Goal: Task Accomplishment & Management: Use online tool/utility

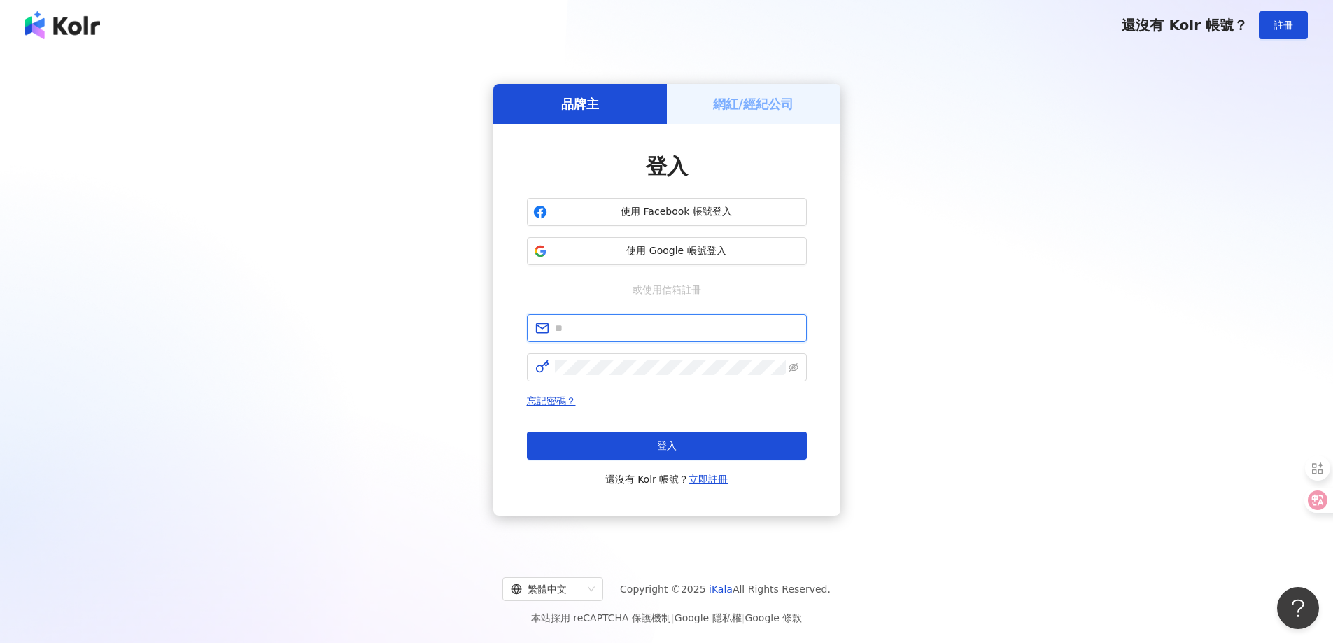
click at [632, 327] on input "text" at bounding box center [676, 327] width 243 height 15
type input "**********"
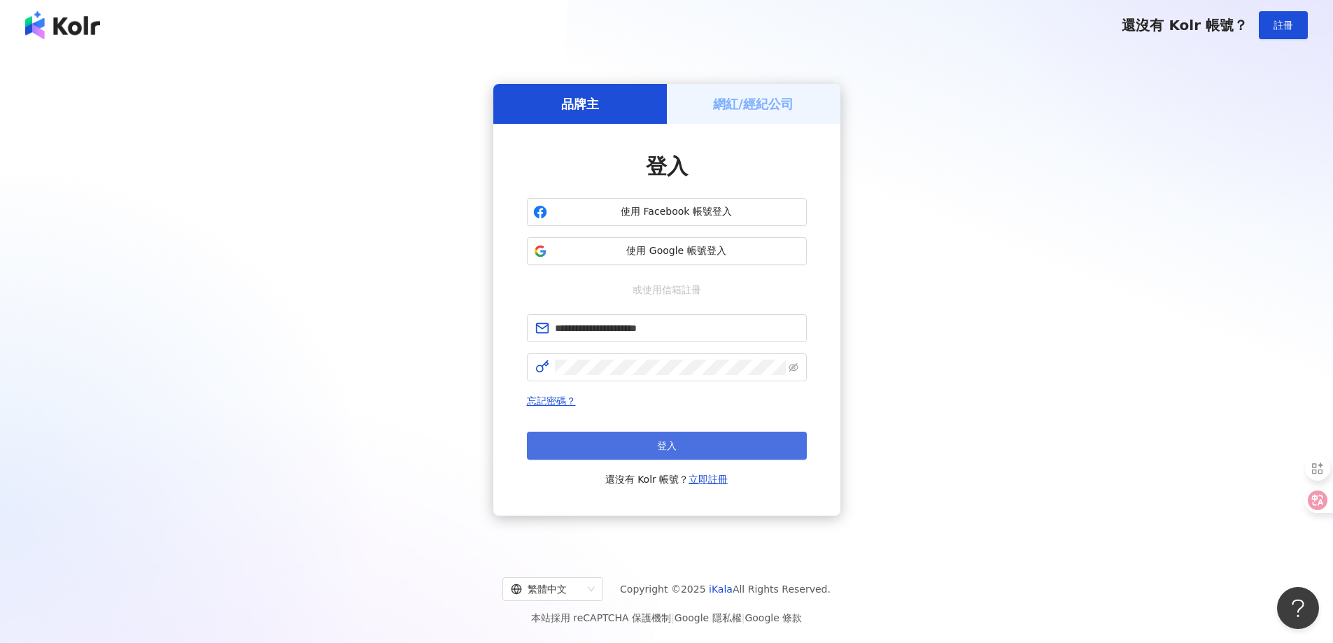
click at [707, 449] on button "登入" at bounding box center [667, 446] width 280 height 28
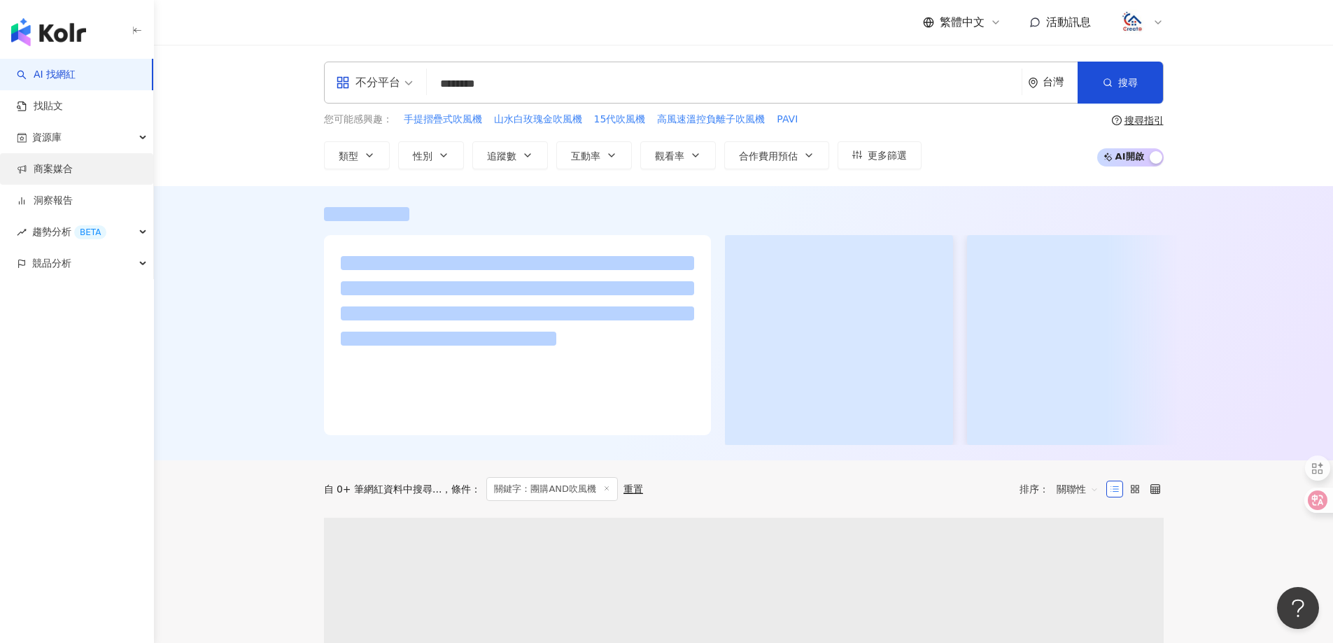
click at [73, 164] on link "商案媒合" at bounding box center [45, 169] width 56 height 14
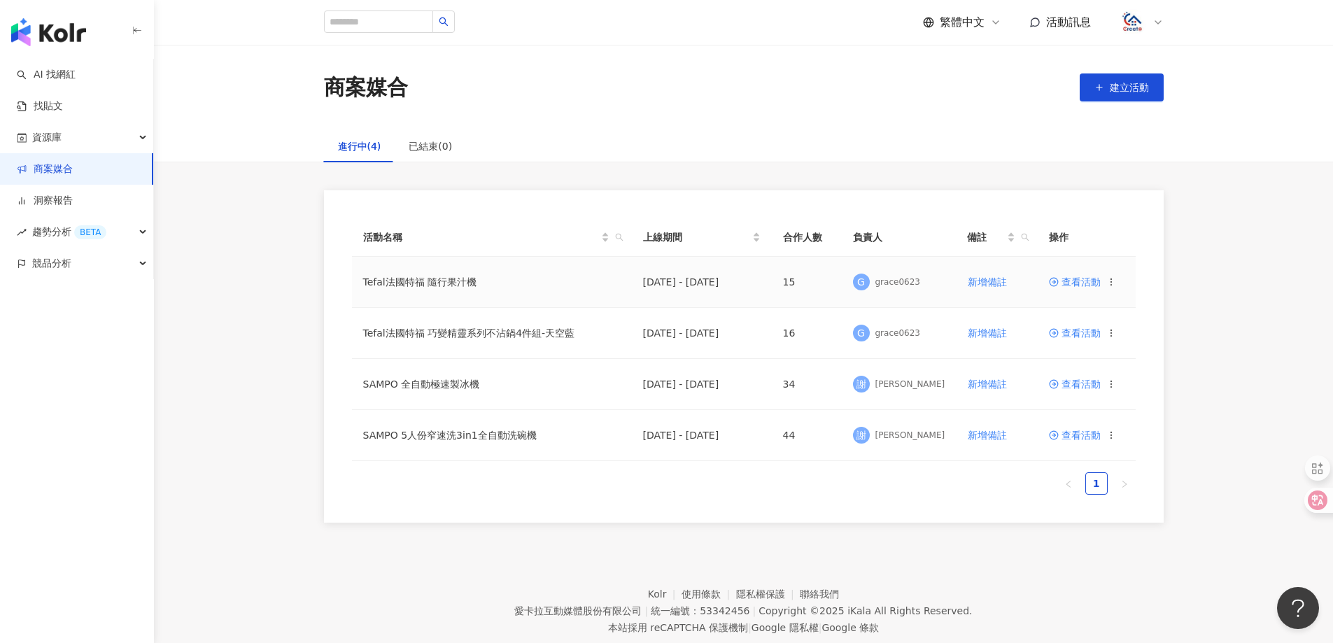
click at [1096, 278] on span "查看活動" at bounding box center [1075, 282] width 52 height 10
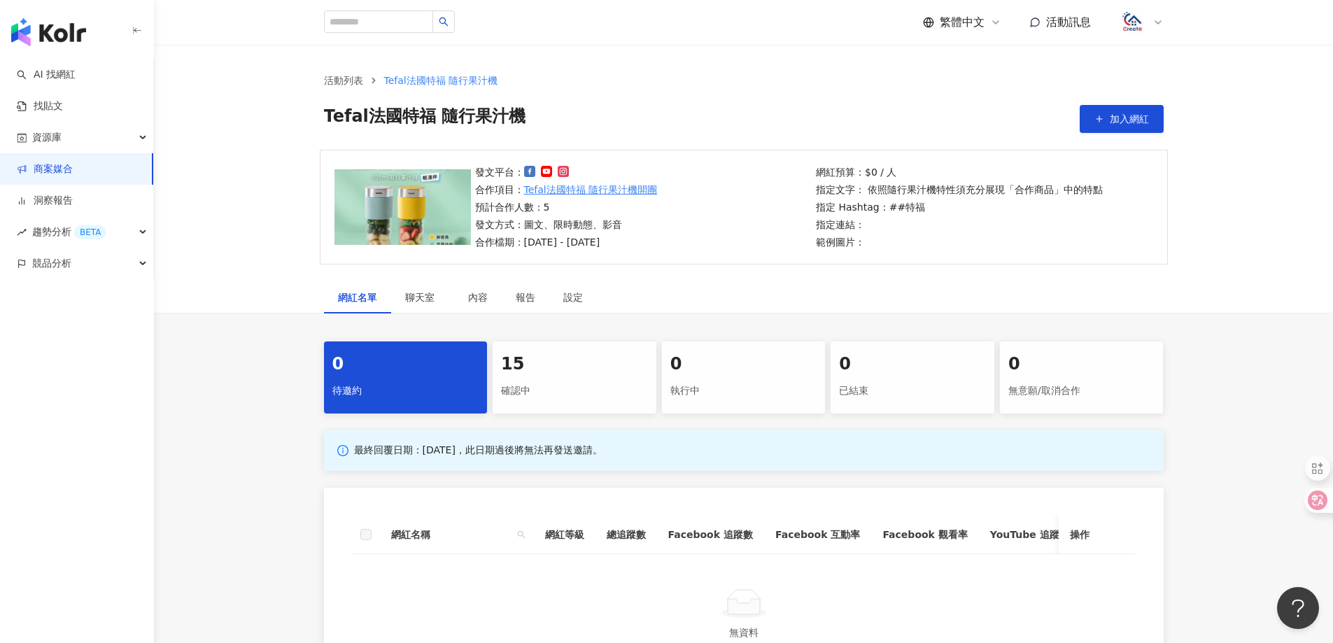
click at [592, 381] on div "確認中" at bounding box center [574, 391] width 147 height 24
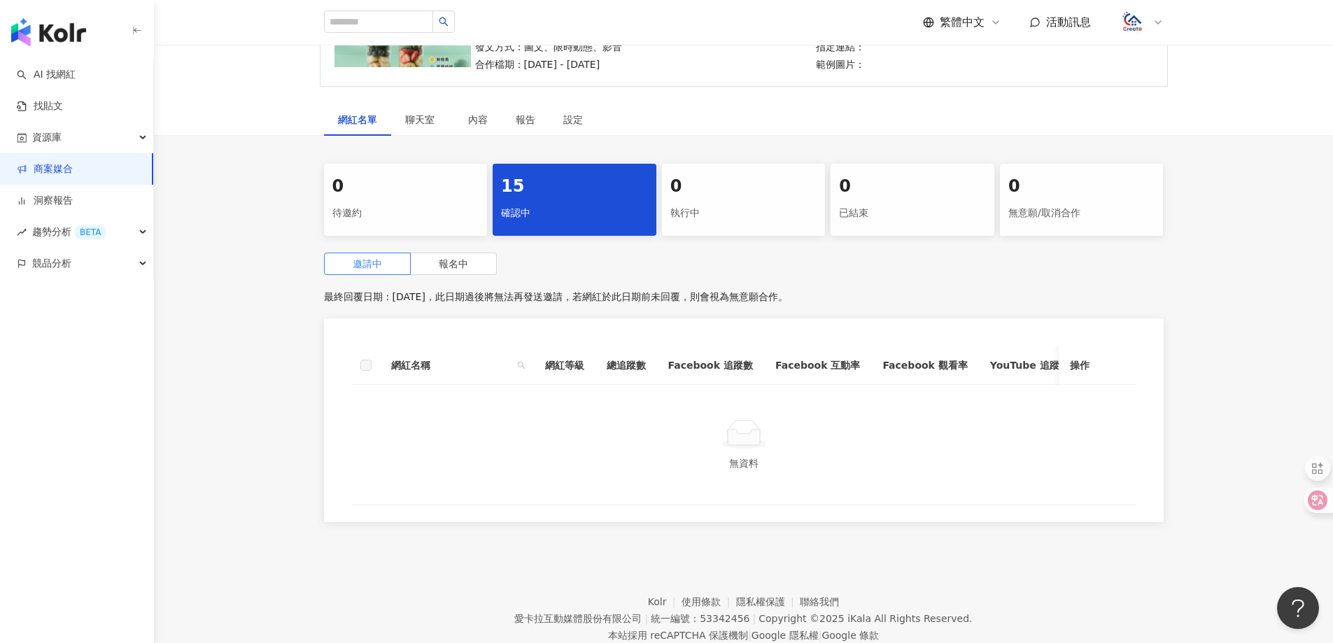
scroll to position [210, 0]
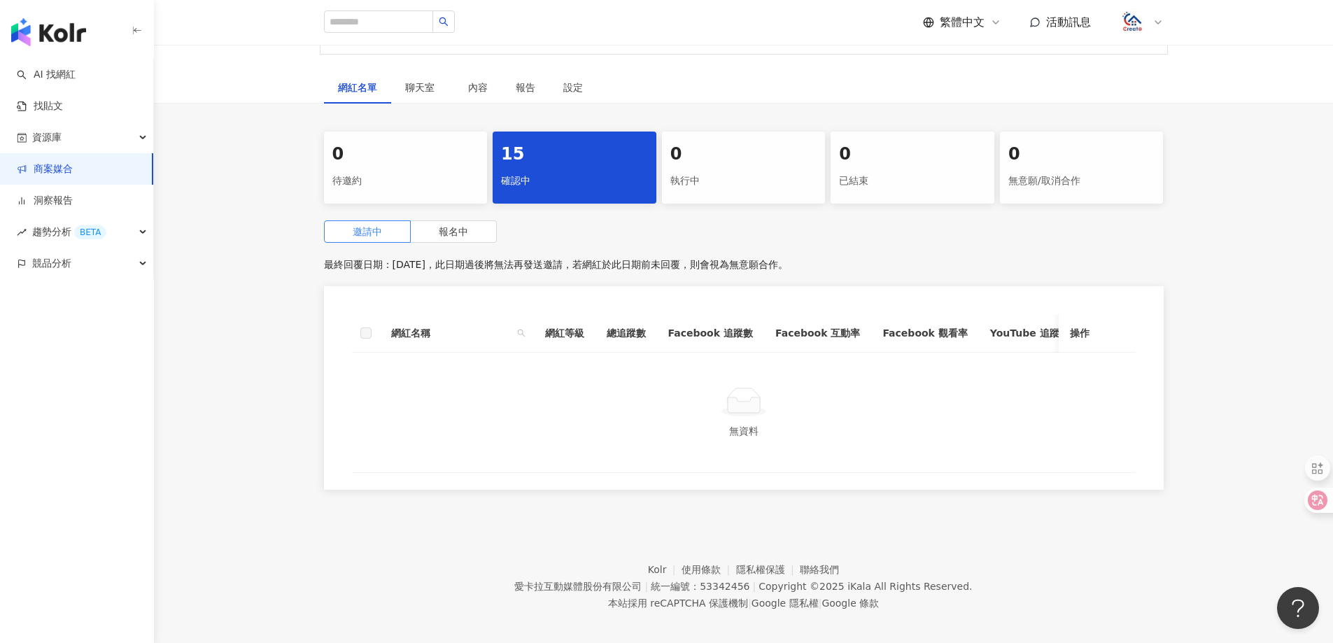
click at [542, 164] on div "15" at bounding box center [574, 155] width 147 height 24
click at [518, 169] on div "確認中" at bounding box center [574, 181] width 147 height 24
click at [466, 240] on label "報名中" at bounding box center [454, 231] width 86 height 22
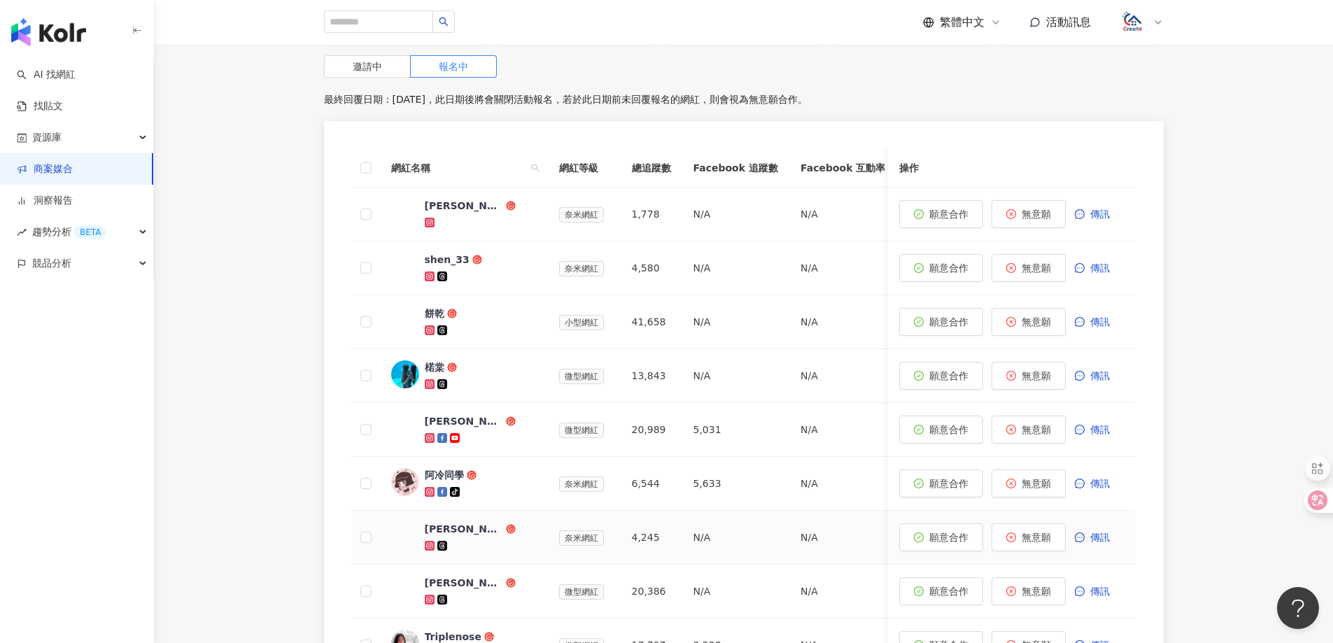
scroll to position [350, 0]
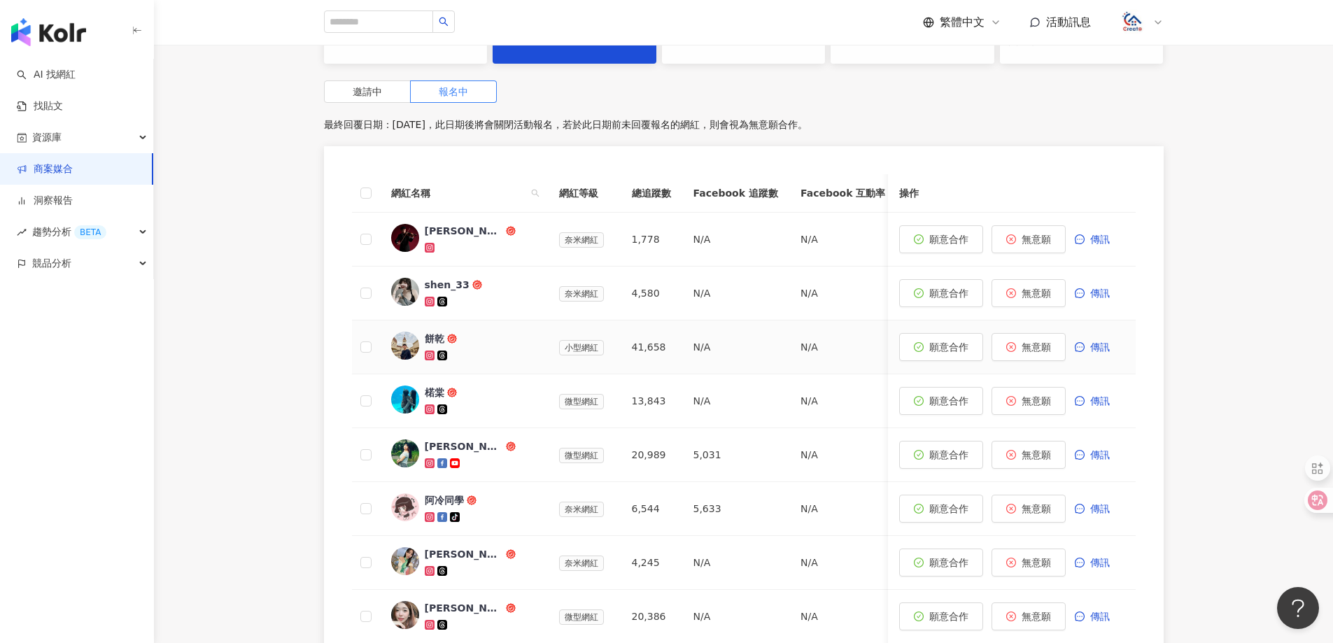
click at [433, 339] on div "餅乾" at bounding box center [435, 339] width 20 height 14
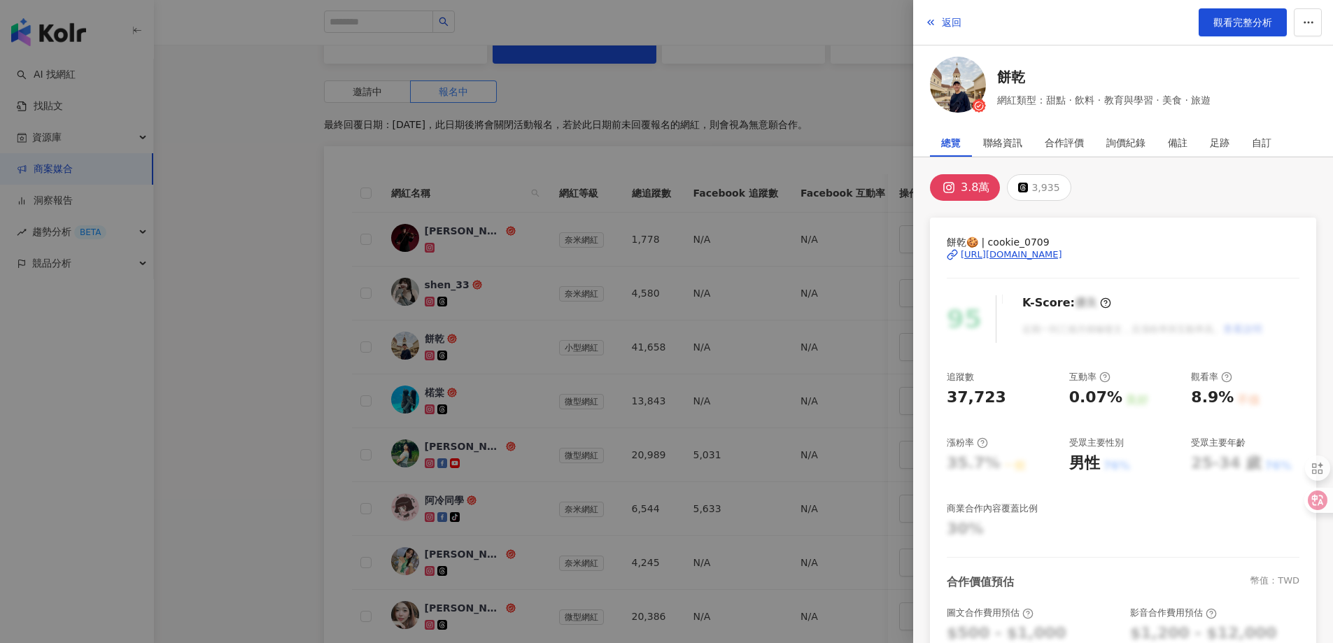
click at [1062, 252] on div "https://www.instagram.com/cookie_0709/" at bounding box center [1011, 254] width 101 height 13
click at [954, 22] on span "返回" at bounding box center [952, 22] width 20 height 11
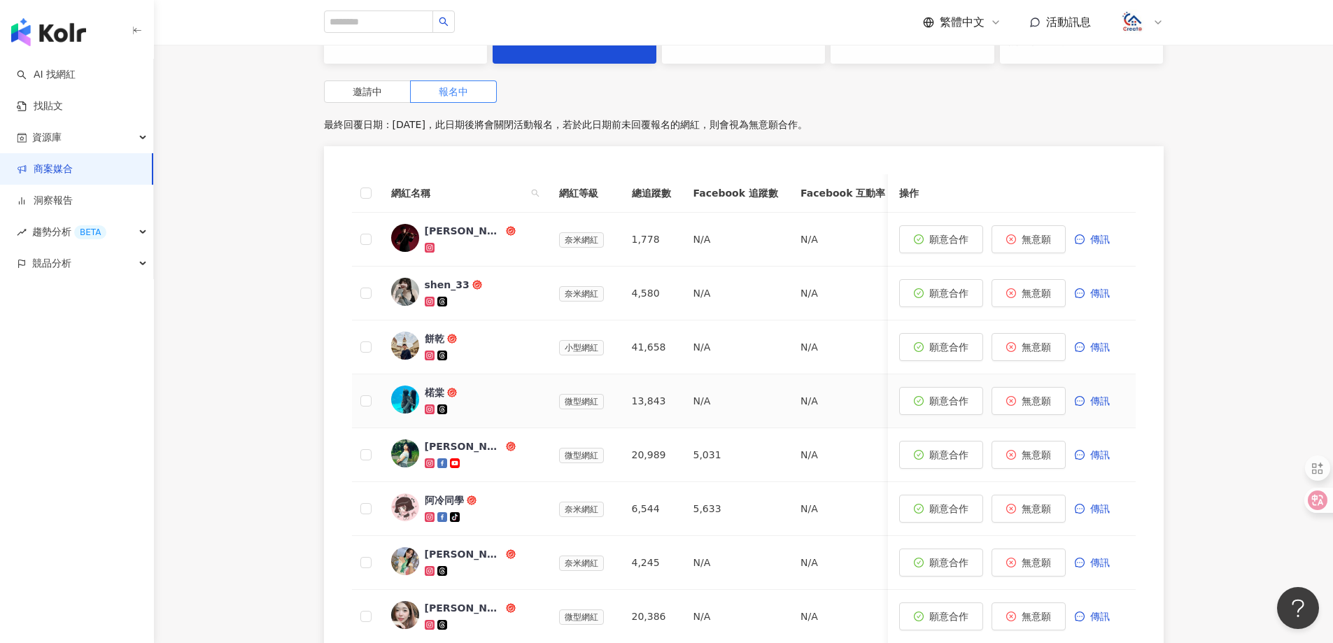
click at [432, 397] on div "楉棠" at bounding box center [435, 392] width 20 height 14
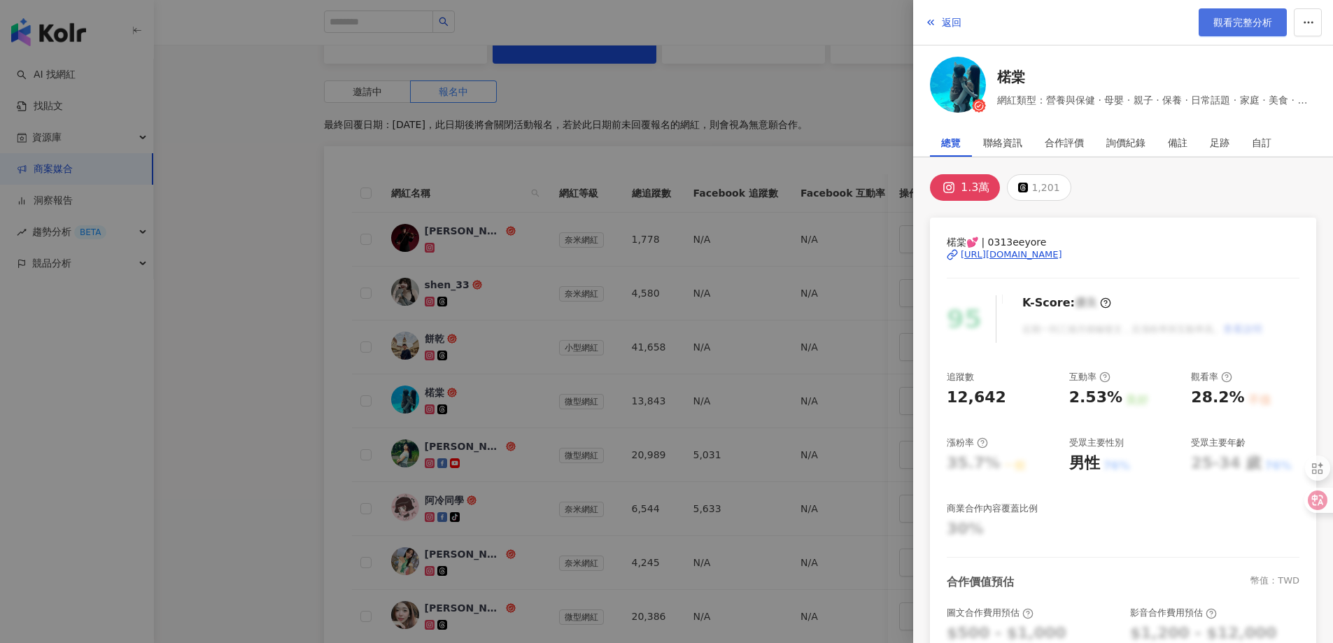
click at [1234, 28] on span "觀看完整分析" at bounding box center [1242, 22] width 59 height 11
click at [947, 20] on span "返回" at bounding box center [952, 22] width 20 height 11
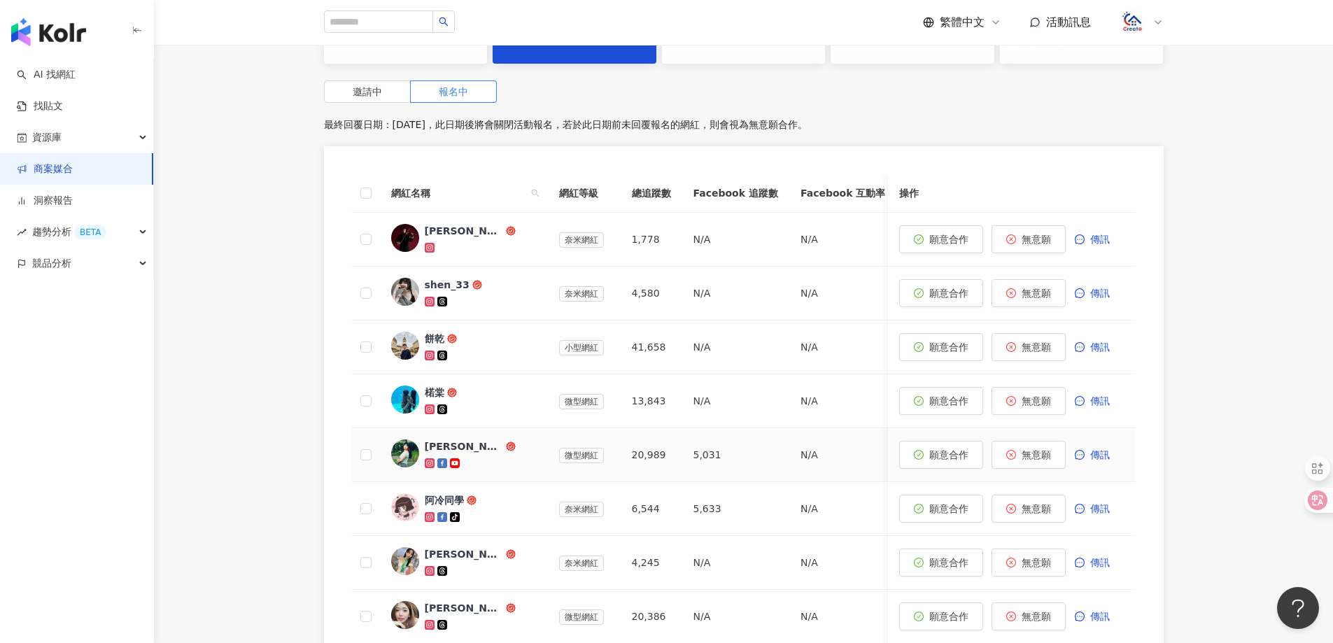
click at [453, 441] on div "波波愛麗絲" at bounding box center [464, 446] width 78 height 14
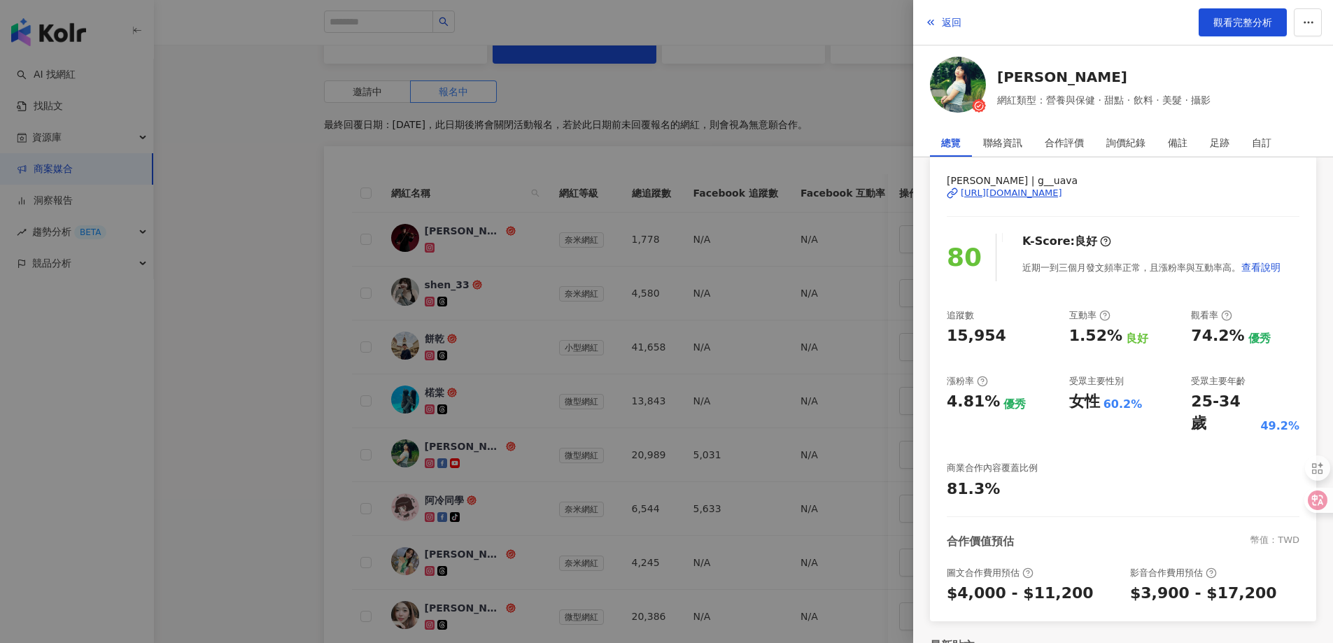
scroll to position [0, 0]
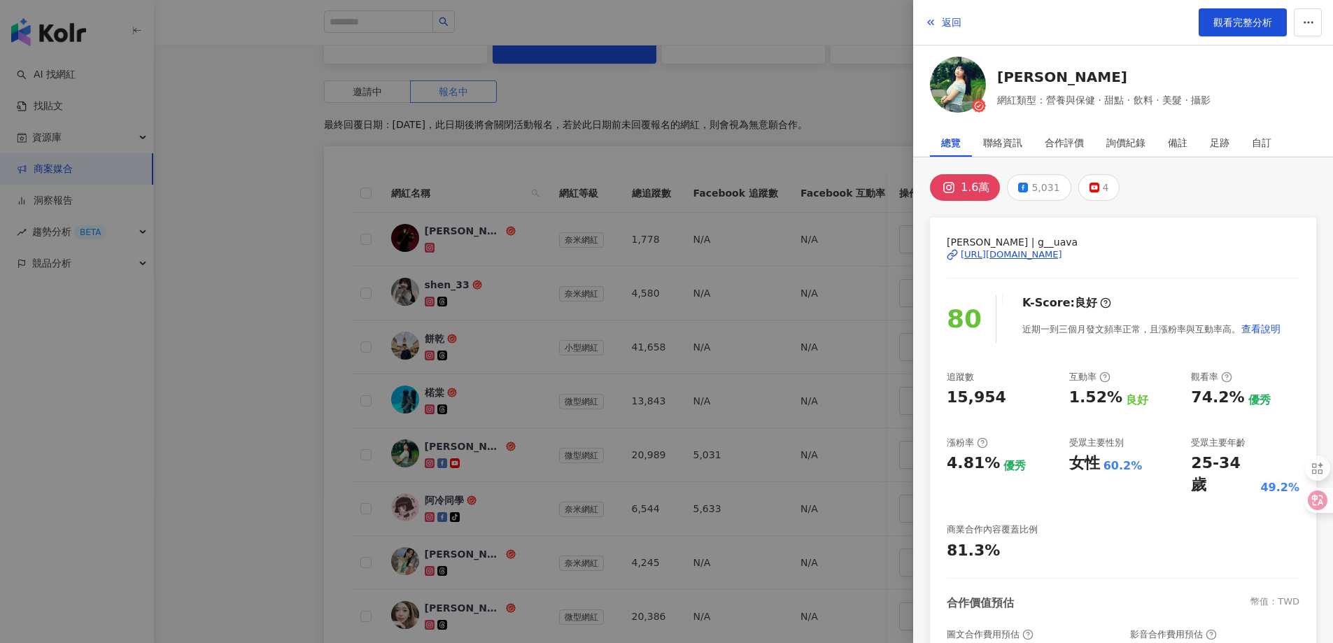
click at [1054, 250] on div "https://www.instagram.com/g__uava/" at bounding box center [1011, 254] width 101 height 13
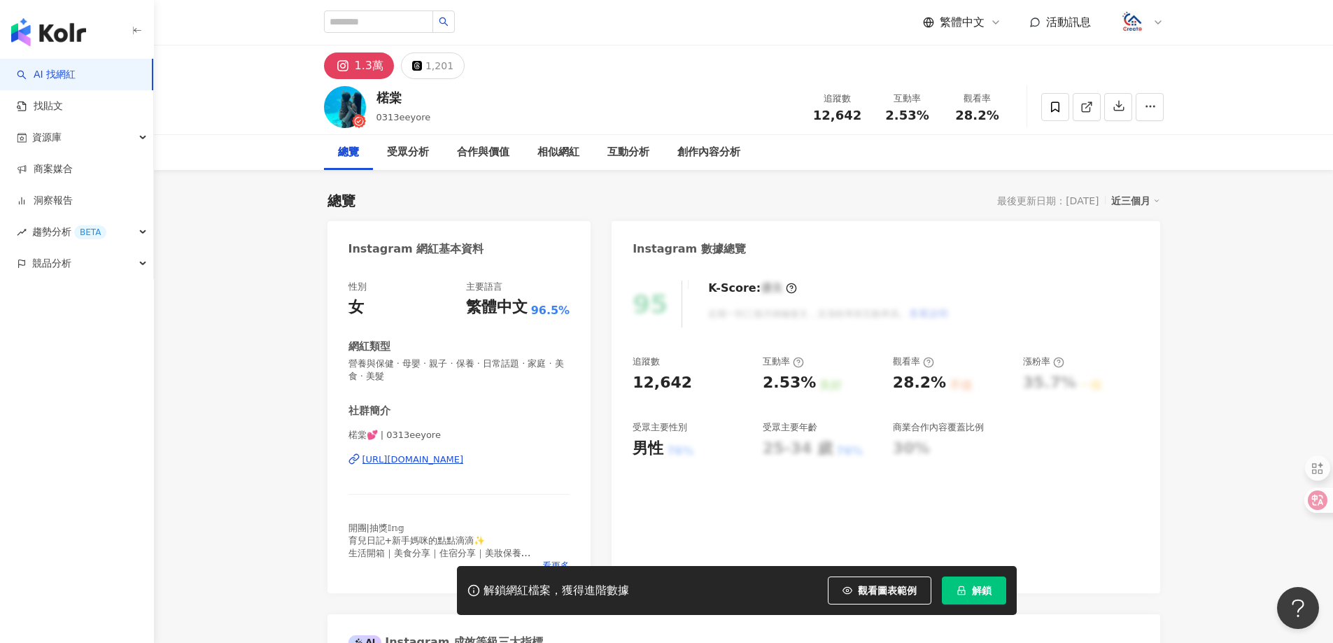
click at [983, 586] on span "解鎖" at bounding box center [982, 590] width 20 height 11
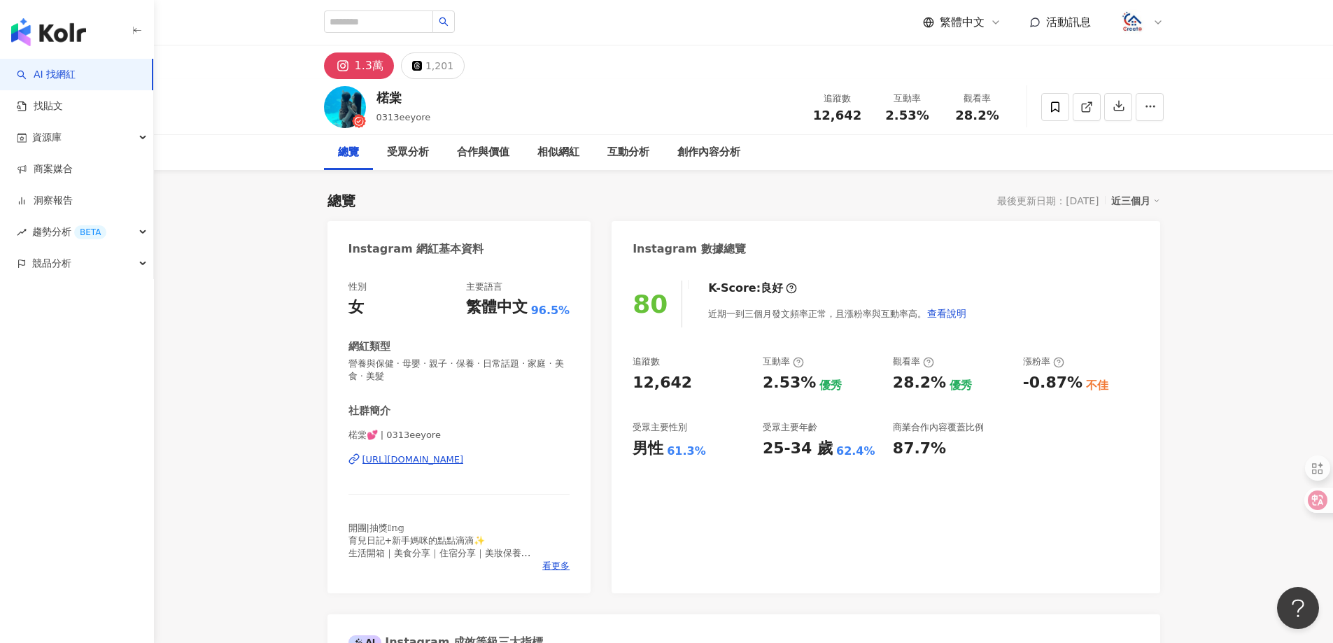
click at [425, 462] on div "[URL][DOMAIN_NAME]" at bounding box center [412, 459] width 101 height 13
